Goal: Information Seeking & Learning: Check status

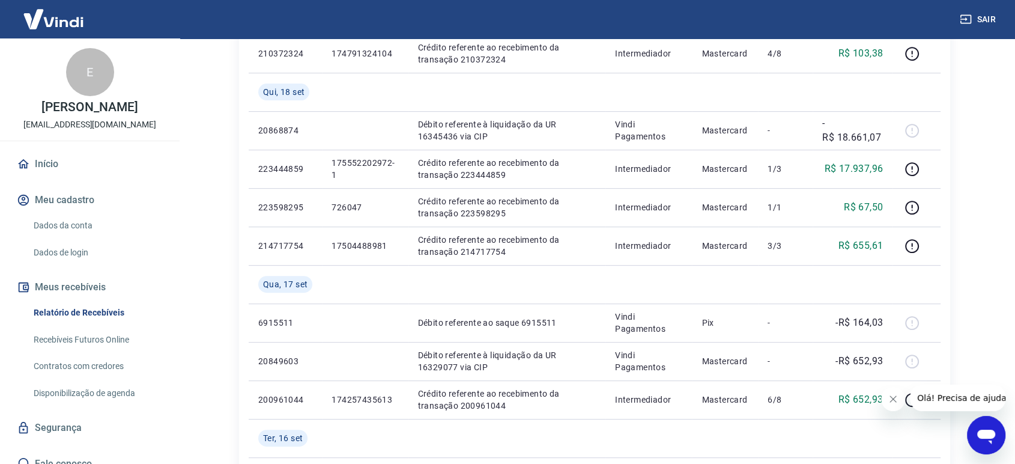
scroll to position [601, 0]
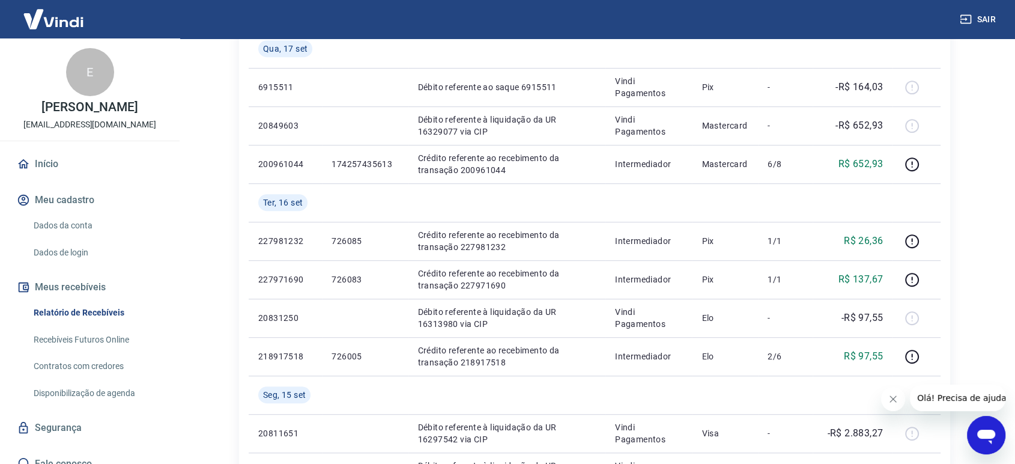
click at [957, 270] on div "Início / Meus Recebíveis / Relatório de Recebíveis Relatório de Recebíveis Saib…" at bounding box center [595, 95] width 740 height 1315
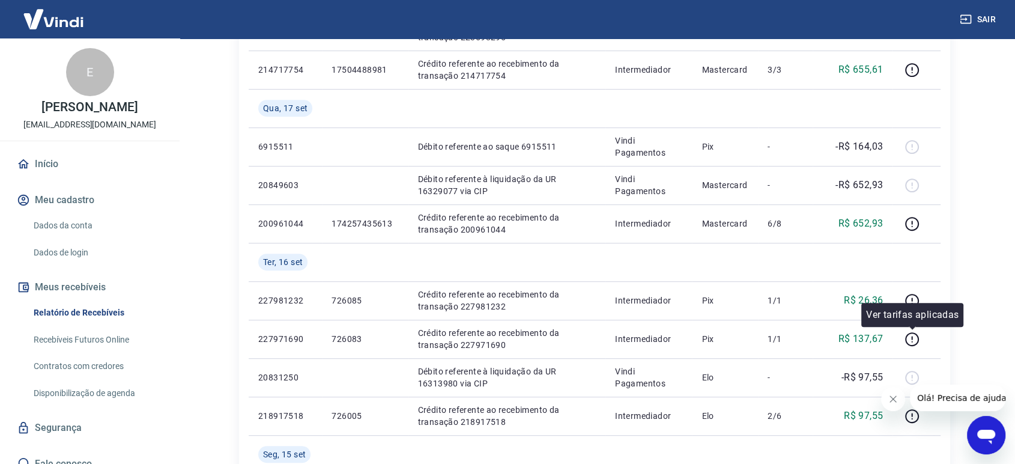
scroll to position [472, 0]
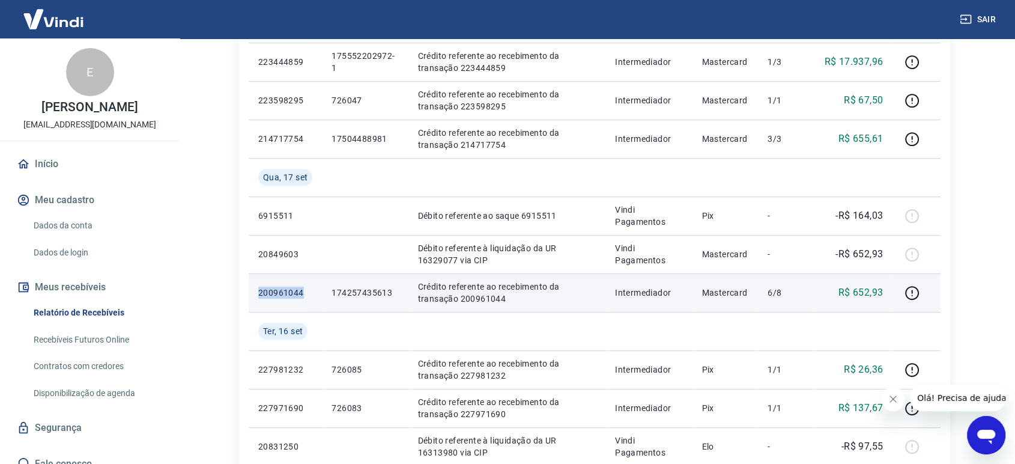
drag, startPoint x: 258, startPoint y: 292, endPoint x: 301, endPoint y: 295, distance: 42.8
click at [301, 294] on p "200961044" at bounding box center [285, 293] width 54 height 12
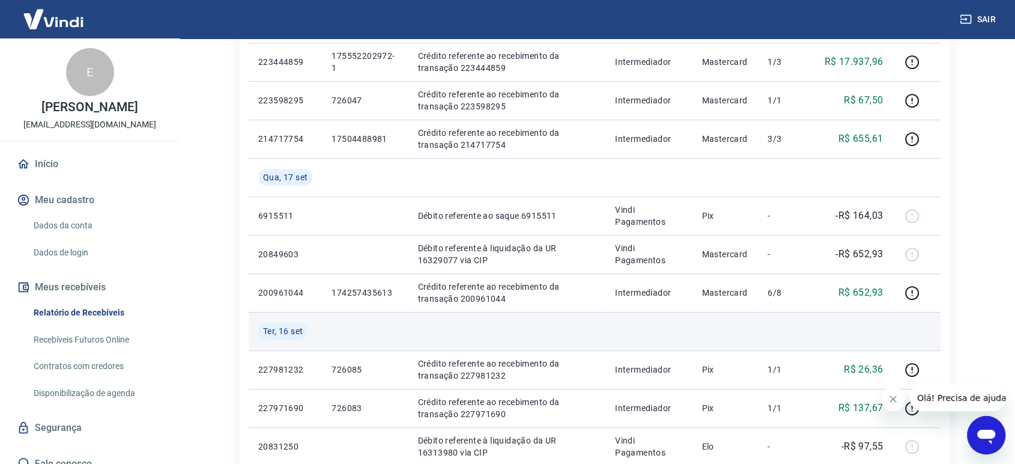
click at [380, 330] on td at bounding box center [365, 331] width 86 height 38
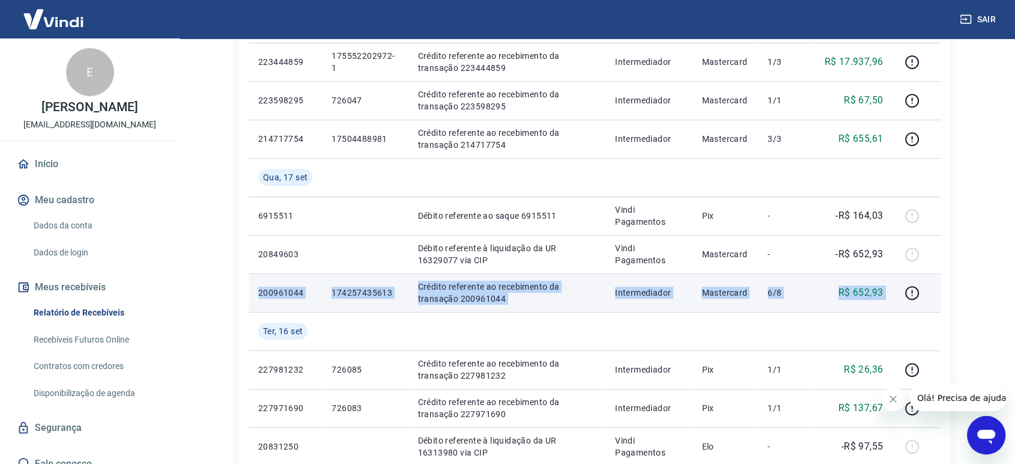
drag, startPoint x: 260, startPoint y: 291, endPoint x: 894, endPoint y: 298, distance: 634.5
click at [894, 298] on tr "200961044 174257435613 Crédito referente ao recebimento da transação 200961044 …" at bounding box center [595, 292] width 692 height 38
copy tr "200961044 174257435613 Crédito referente ao recebimento da transação 200961044 …"
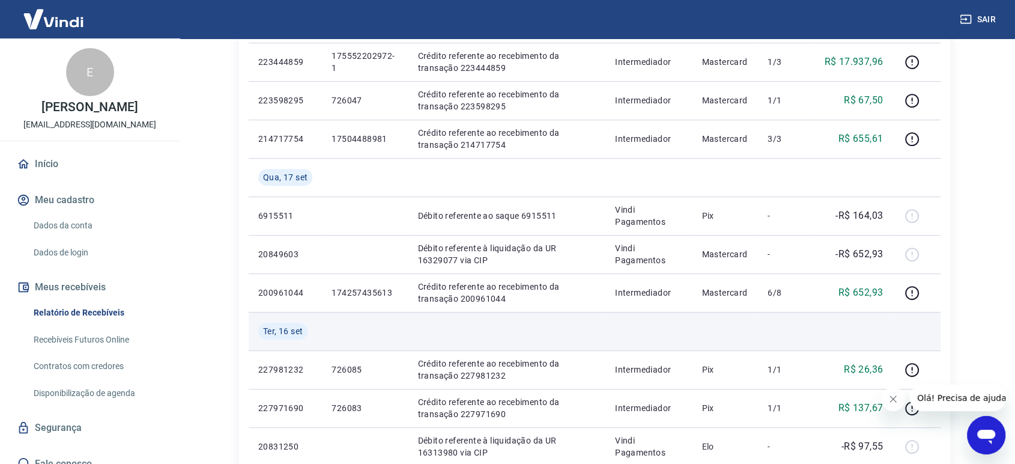
click at [424, 321] on td at bounding box center [508, 331] width 198 height 38
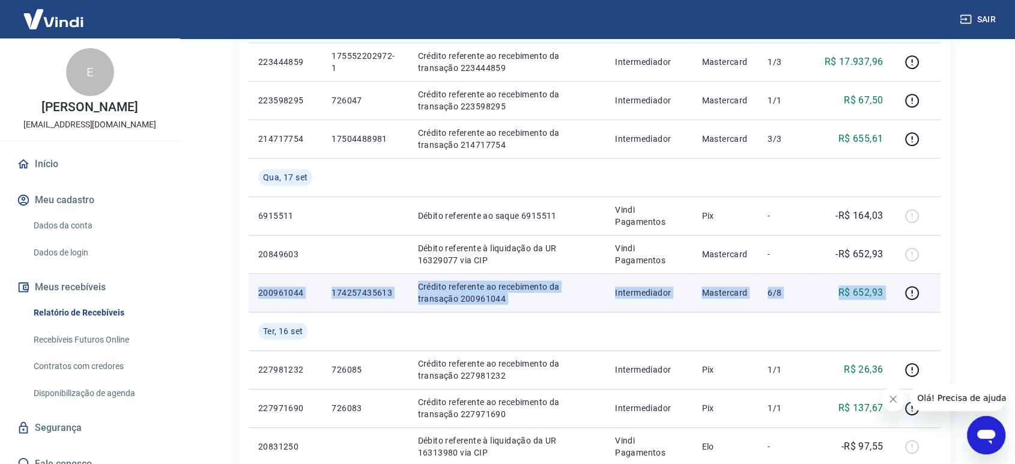
drag, startPoint x: 256, startPoint y: 290, endPoint x: 896, endPoint y: 295, distance: 639.9
click at [896, 295] on tr "200961044 174257435613 Crédito referente ao recebimento da transação 200961044 …" at bounding box center [595, 292] width 692 height 38
copy tr "200961044 174257435613 Crédito referente ao recebimento da transação 200961044 …"
